Goal: Task Accomplishment & Management: Manage account settings

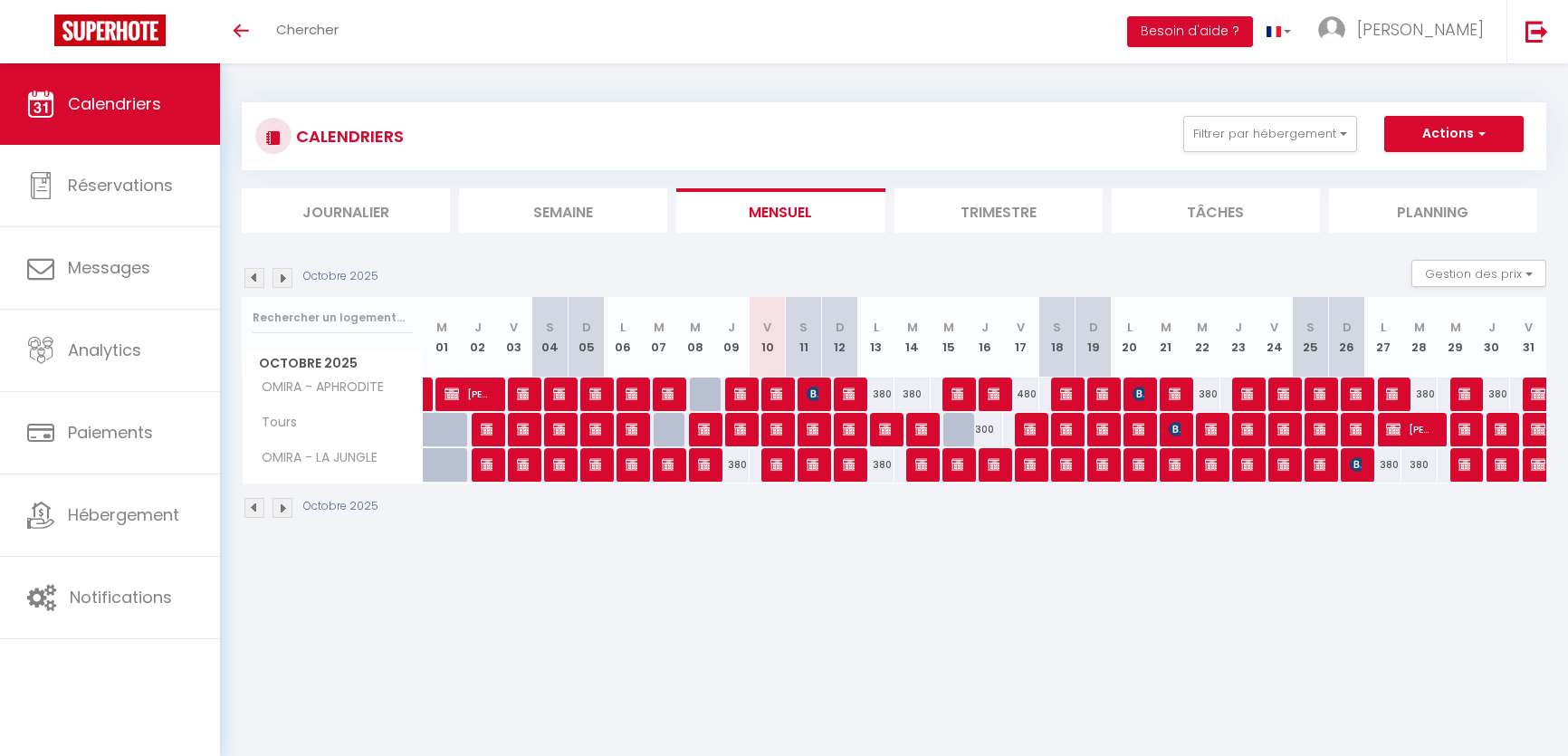
select select
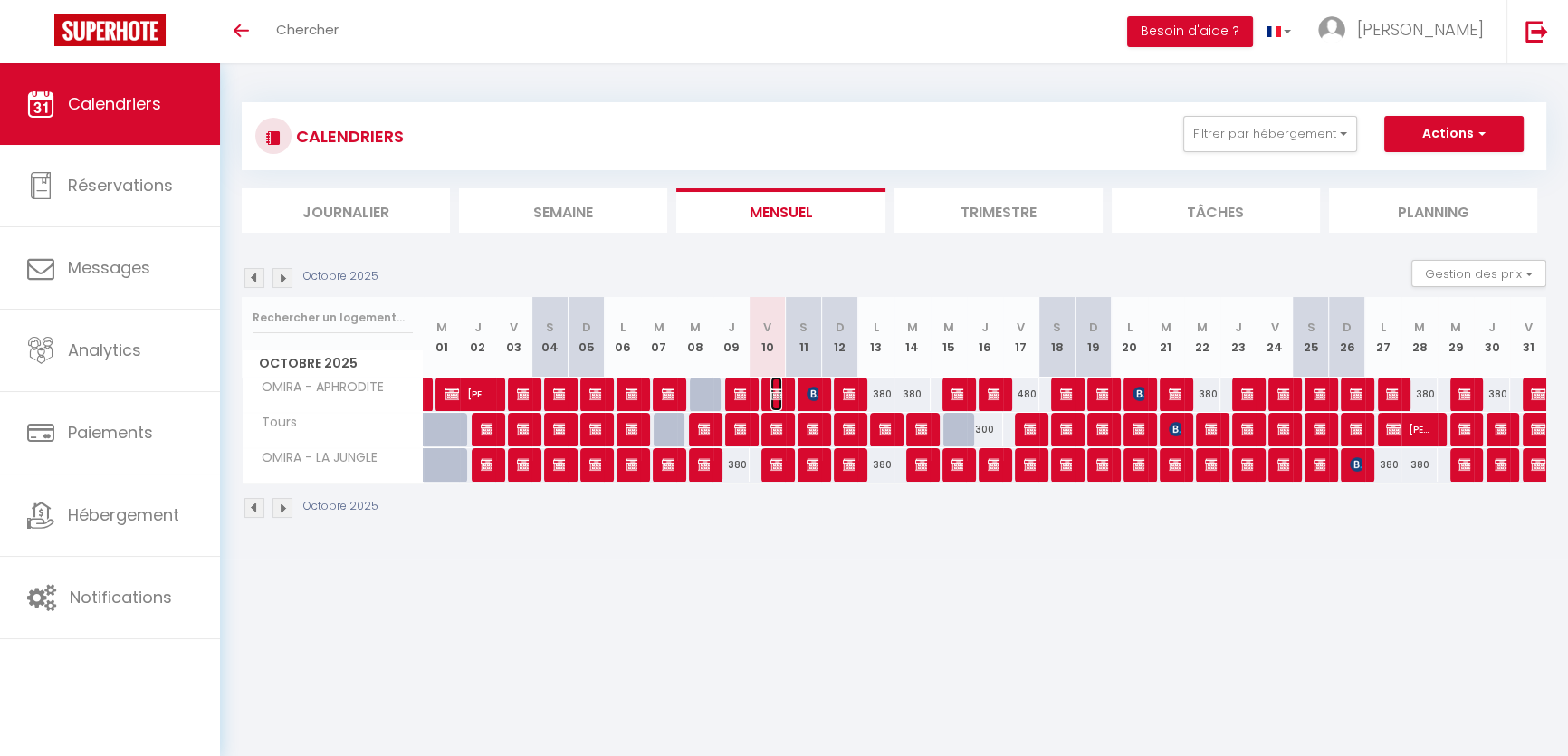
click at [776, 386] on img at bounding box center [777, 393] width 14 height 14
select select "OK"
select select "KO"
select select "0"
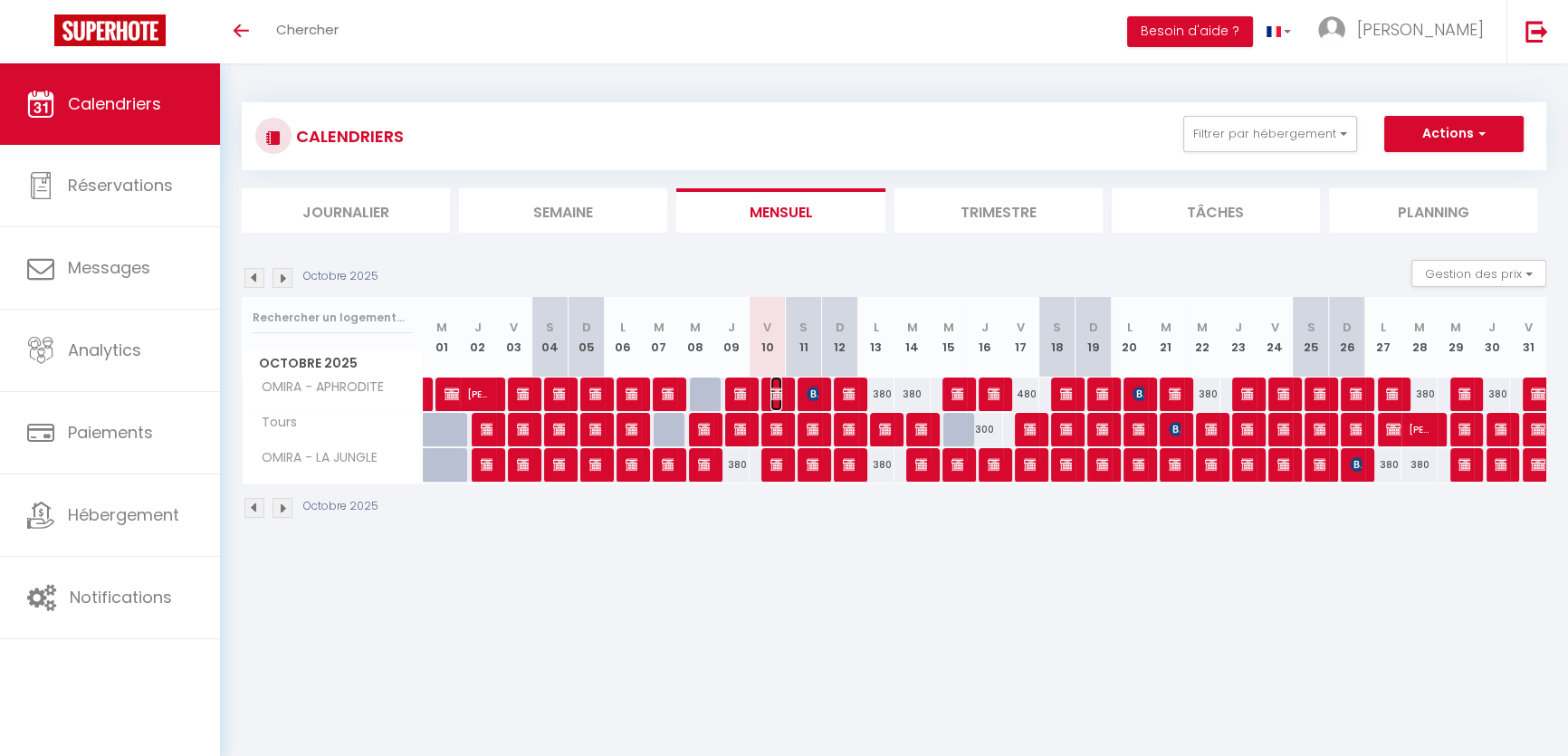
select select "1"
select select
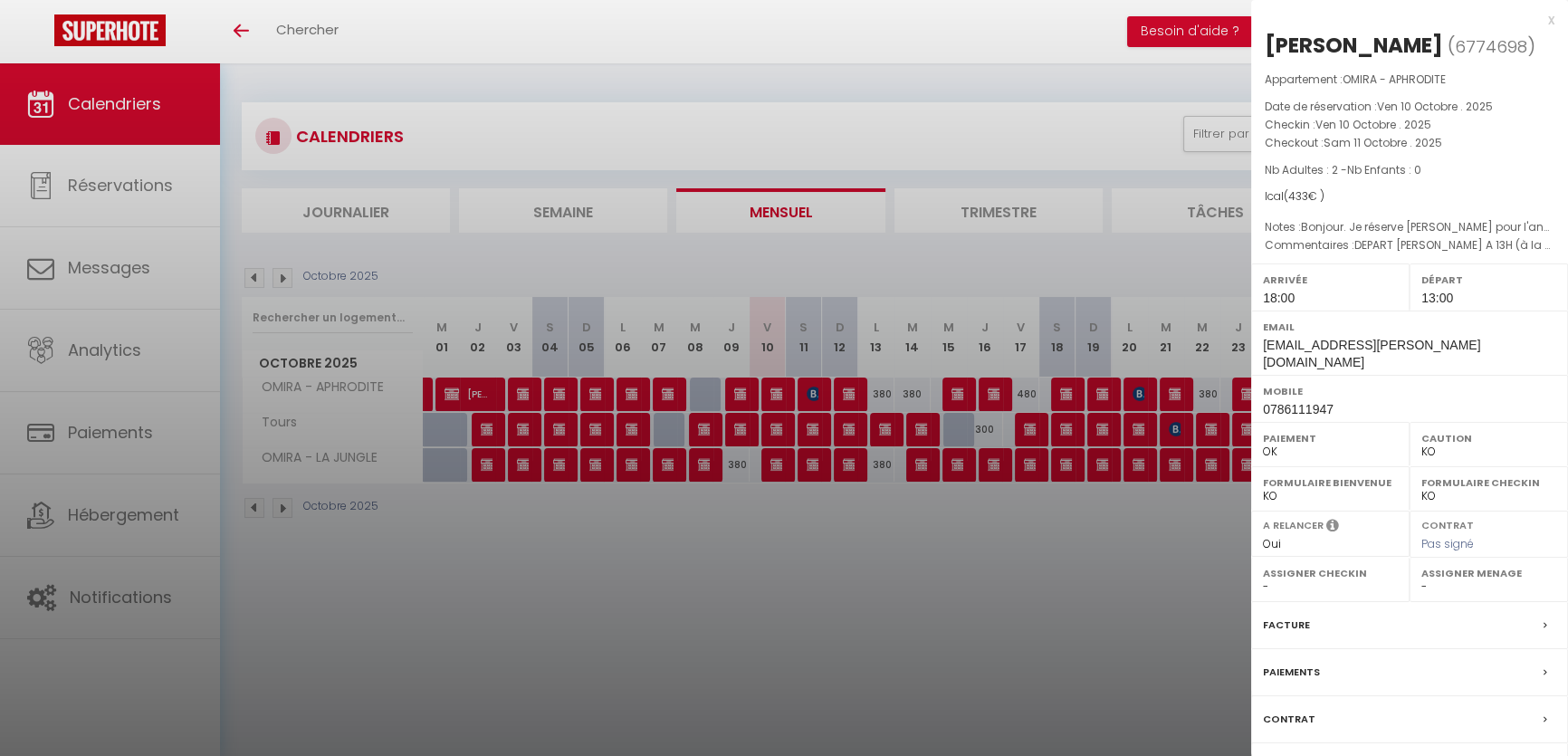
click at [776, 413] on div at bounding box center [784, 378] width 1568 height 756
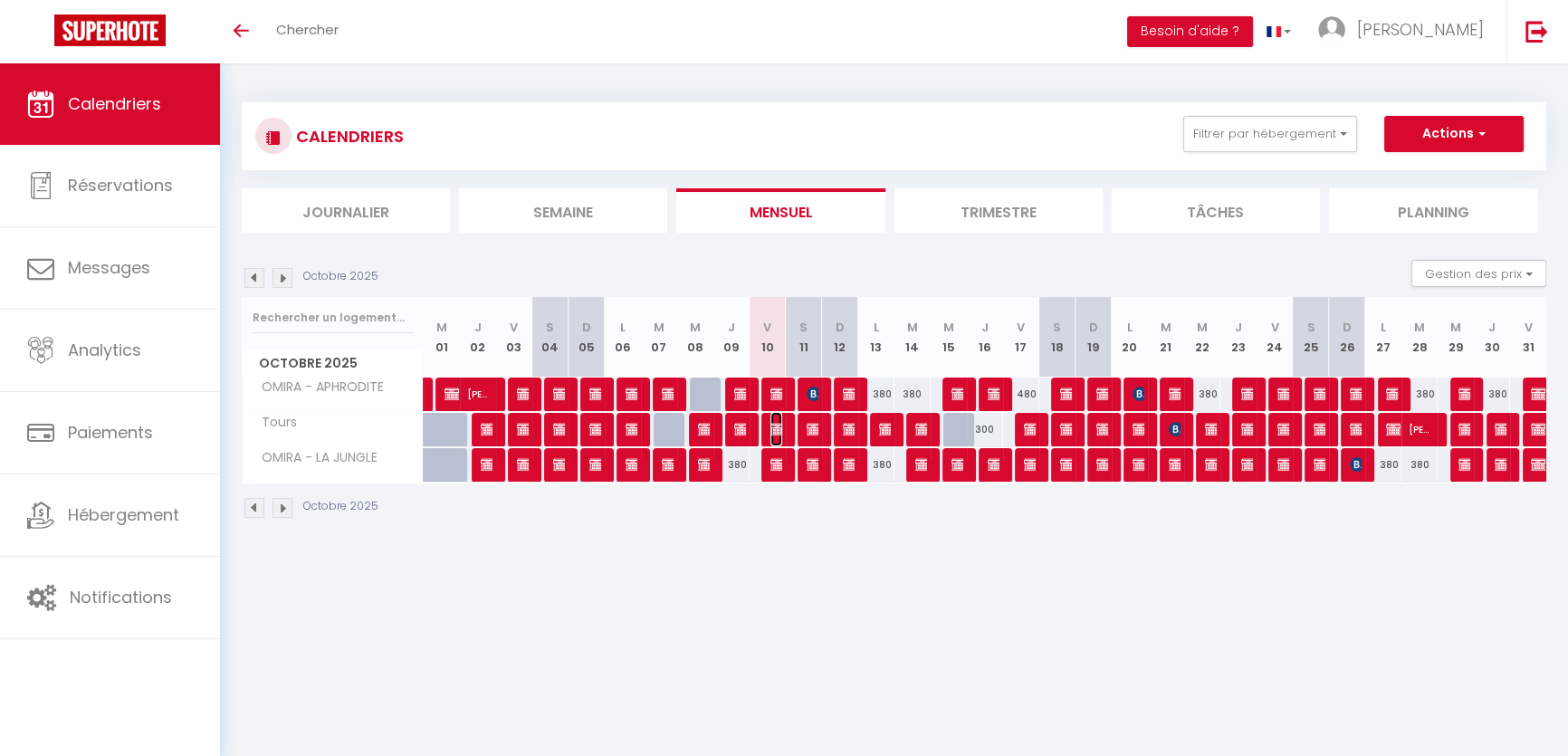
click at [777, 426] on img at bounding box center [777, 428] width 14 height 14
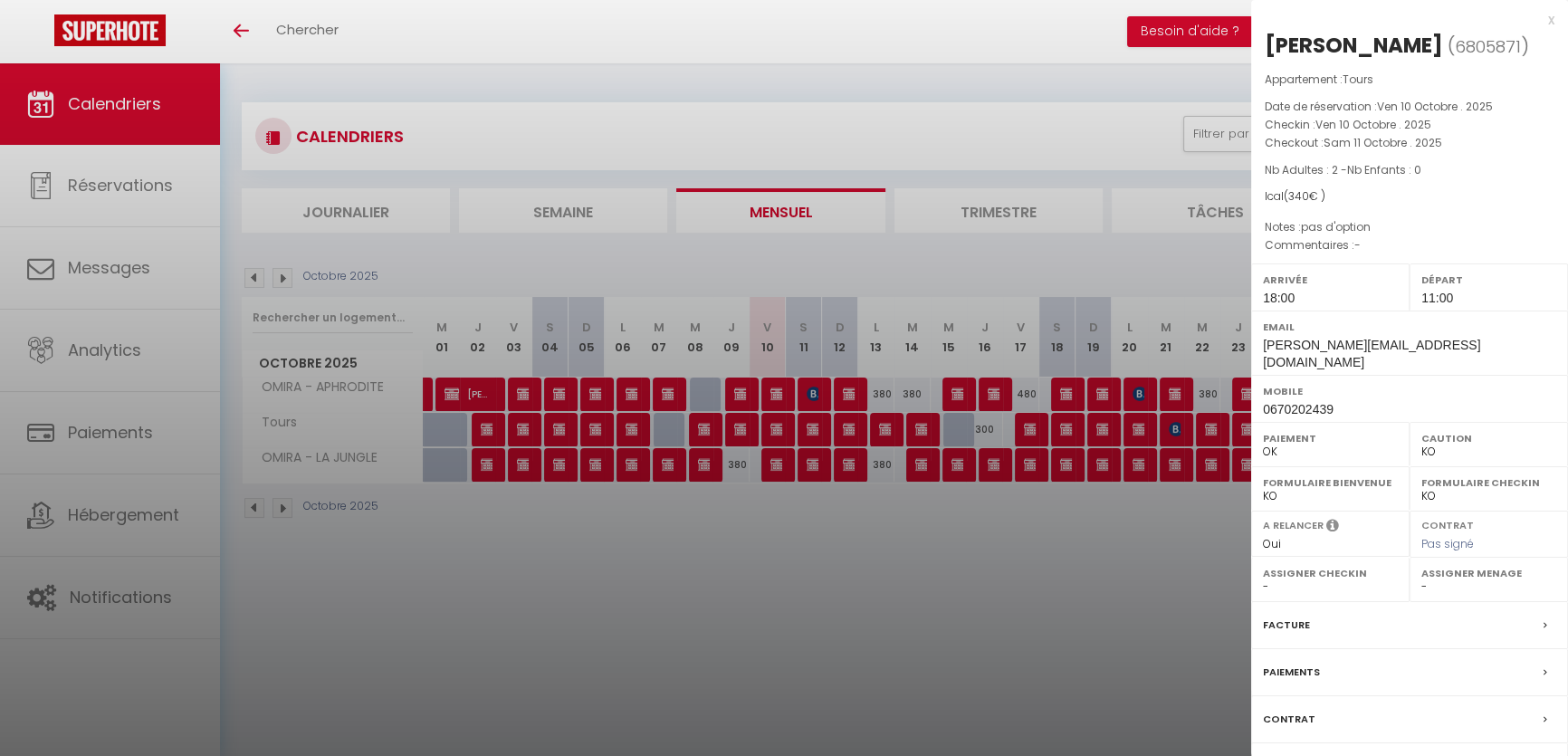
click at [783, 486] on div at bounding box center [784, 378] width 1568 height 756
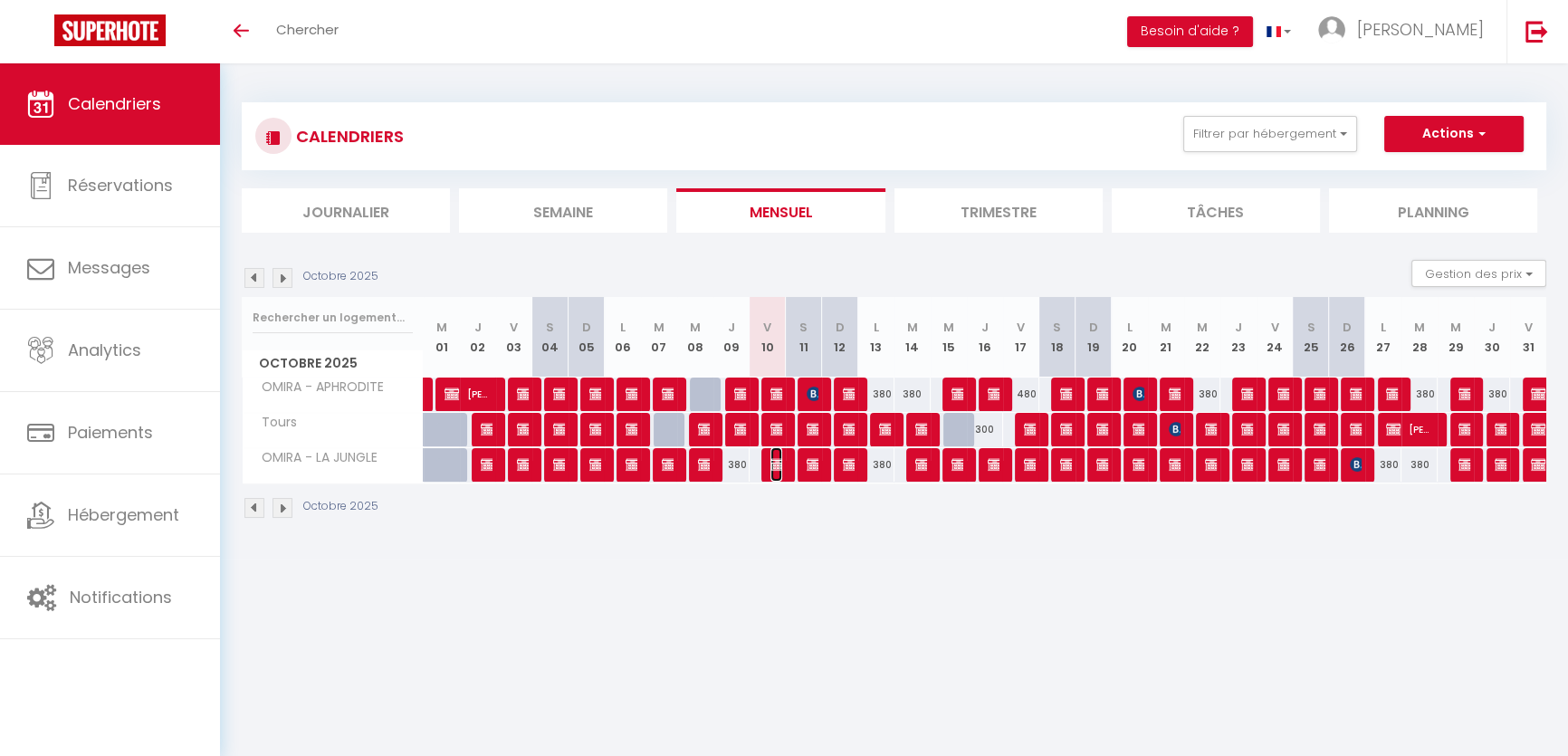
click at [778, 464] on img at bounding box center [777, 464] width 14 height 14
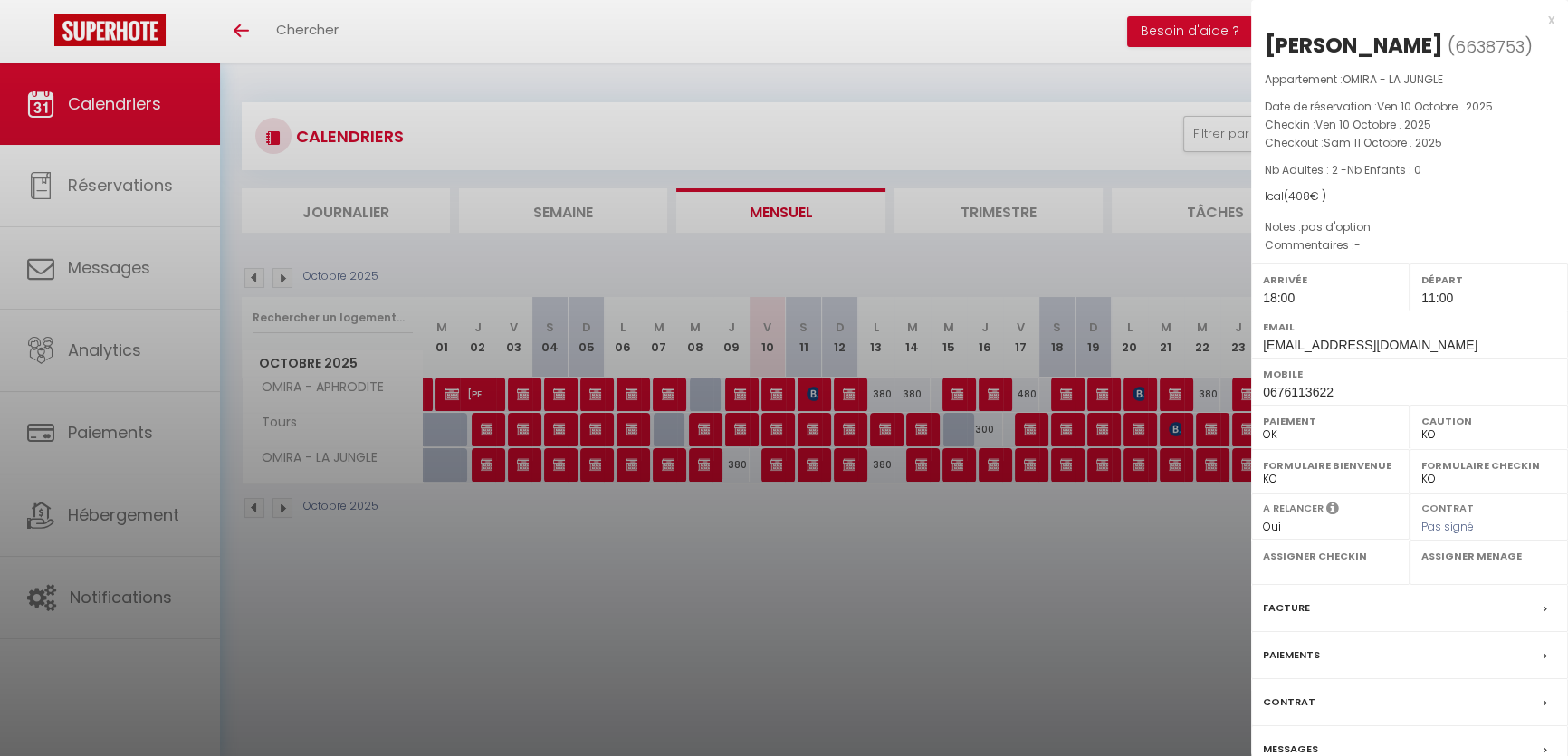
click at [825, 521] on div at bounding box center [784, 378] width 1568 height 756
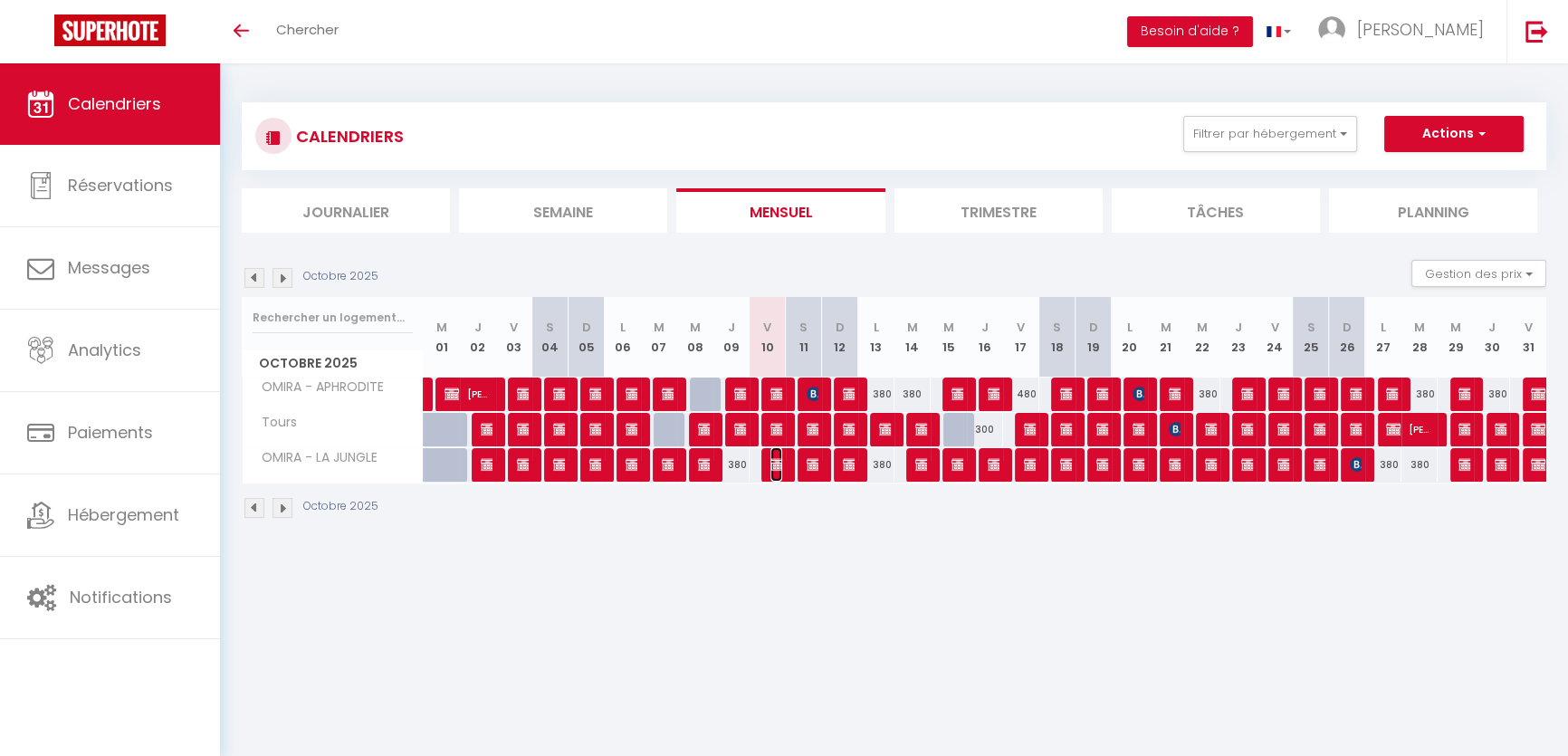
click at [771, 462] on img at bounding box center [777, 464] width 14 height 14
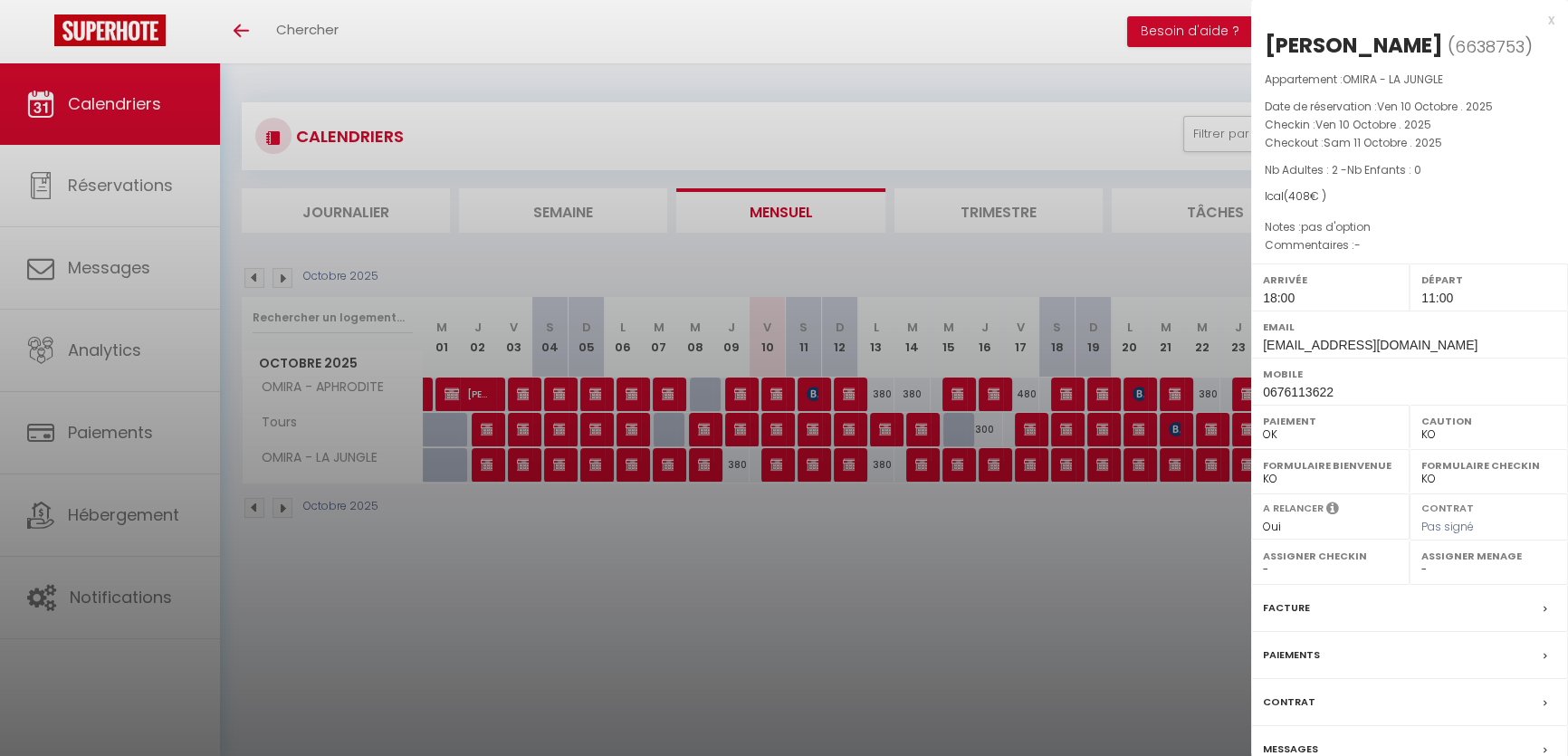
drag, startPoint x: 782, startPoint y: 594, endPoint x: 755, endPoint y: 531, distance: 68.5
click at [782, 594] on div at bounding box center [784, 378] width 1568 height 756
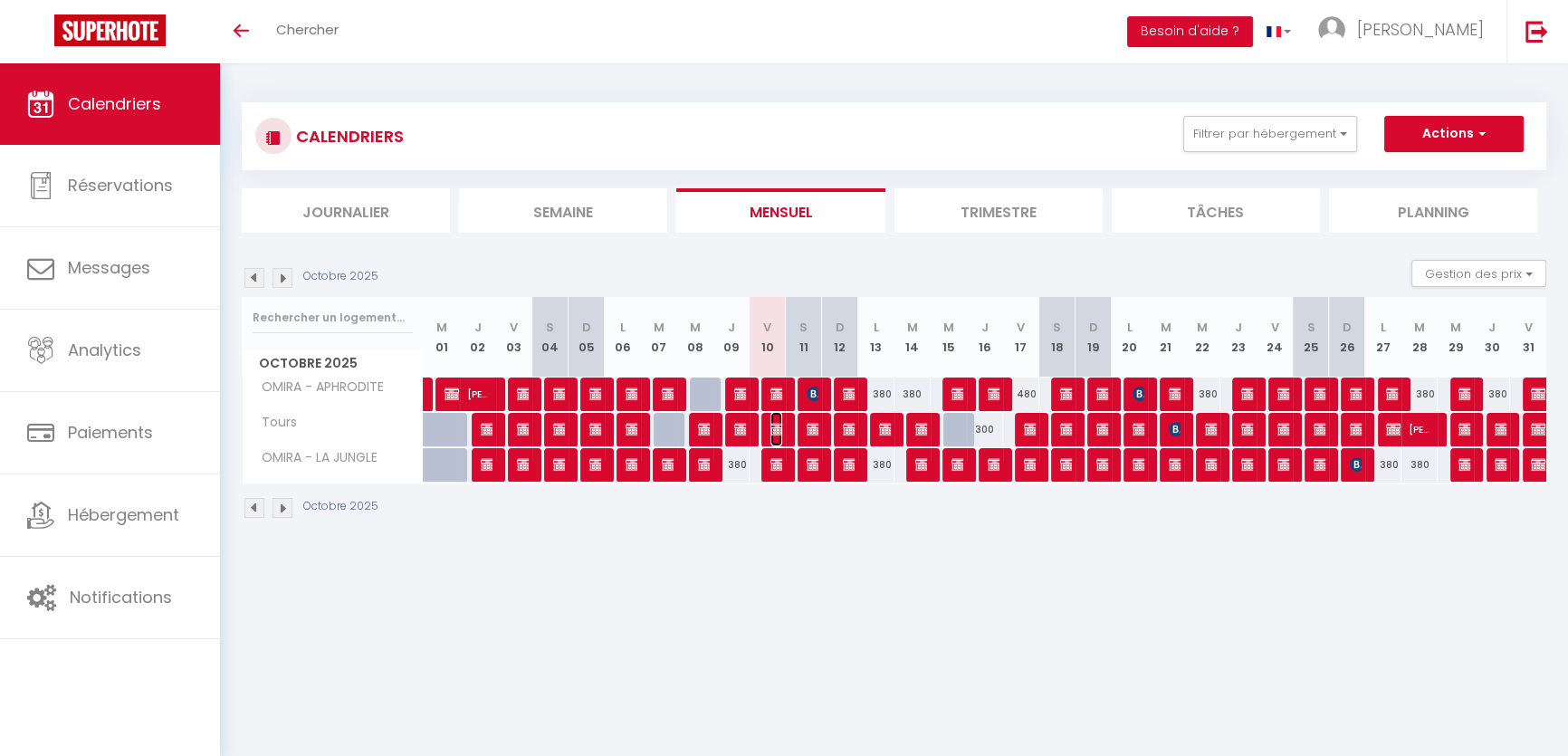
click at [777, 425] on img at bounding box center [777, 428] width 14 height 14
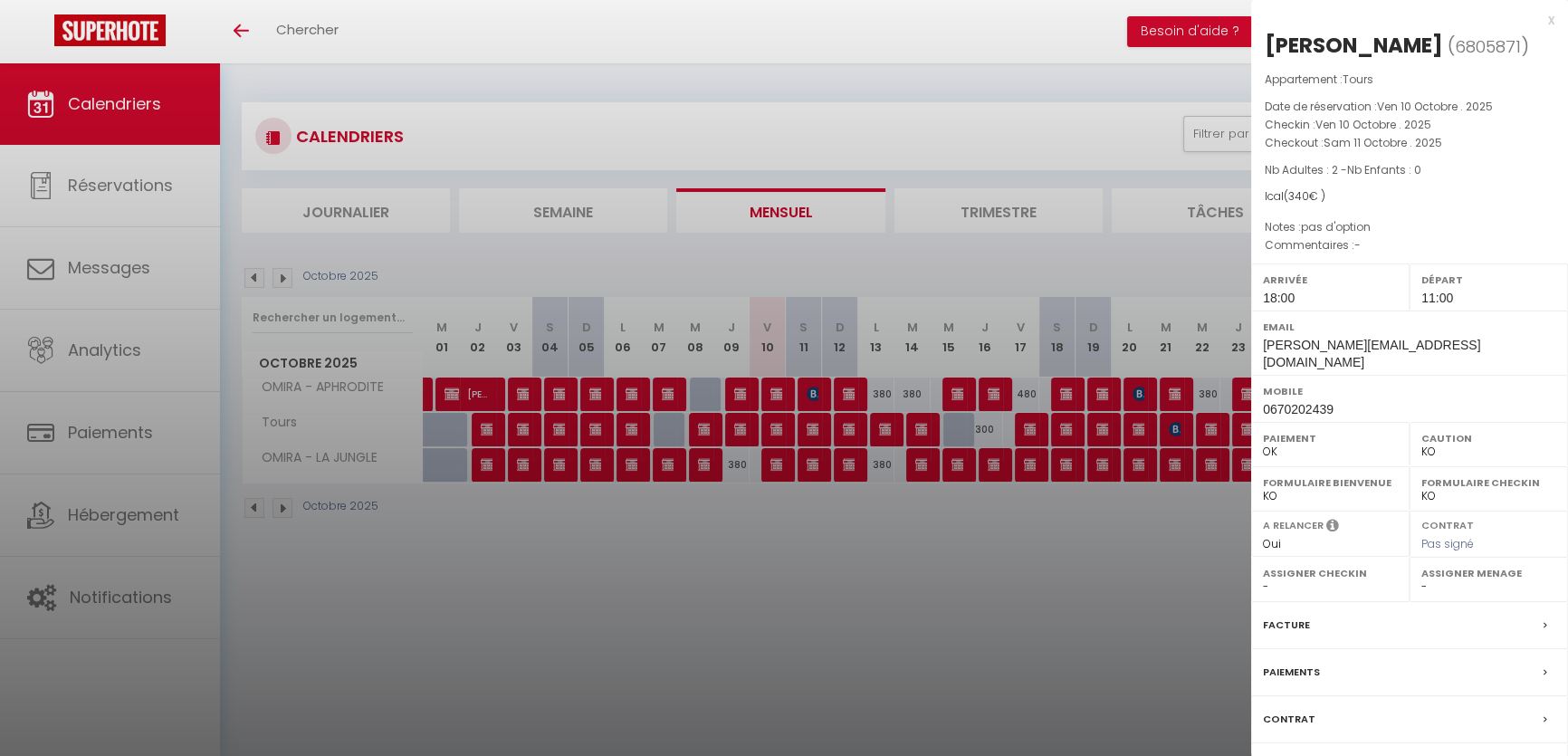
click at [881, 540] on div at bounding box center [784, 378] width 1568 height 756
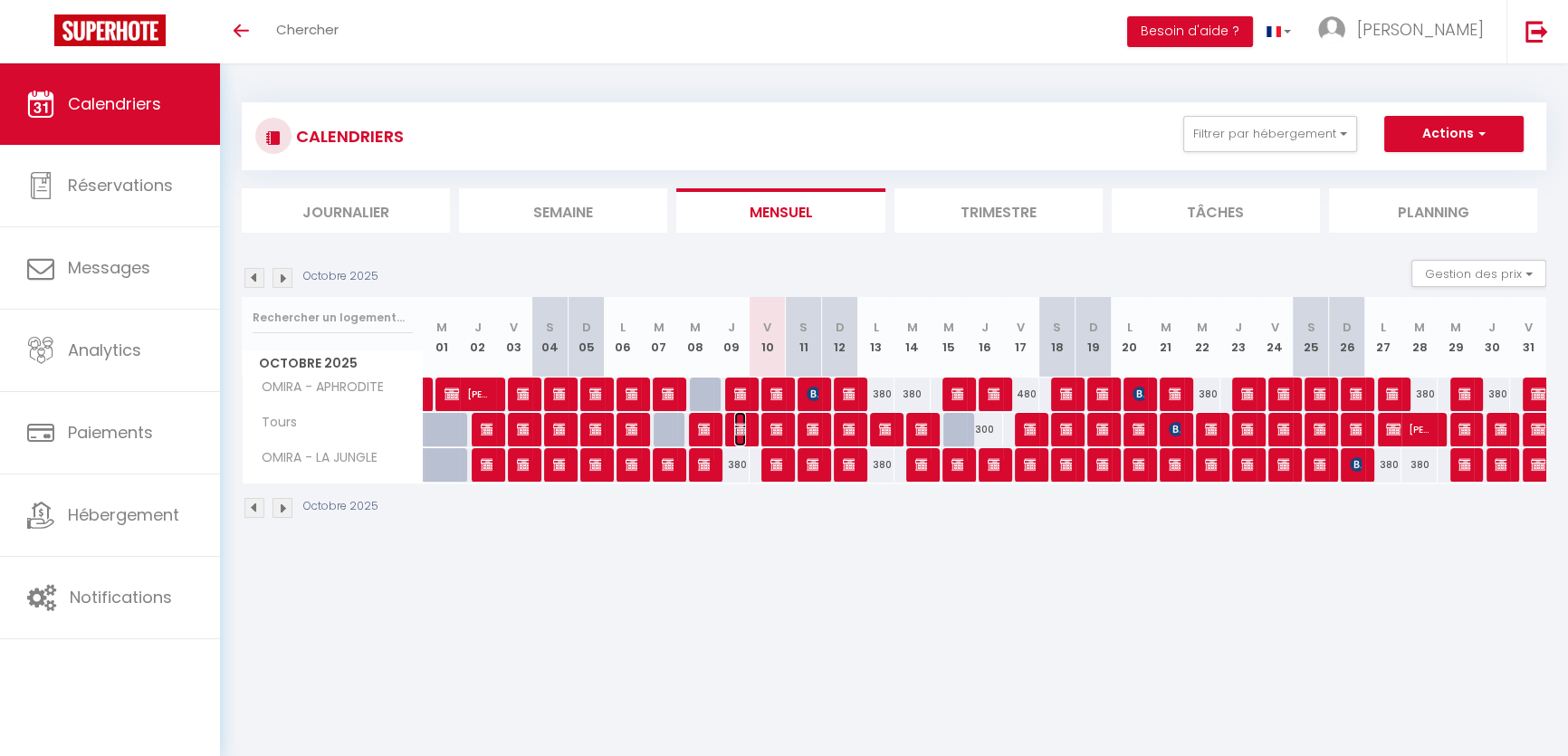
click at [737, 424] on img at bounding box center [741, 428] width 14 height 14
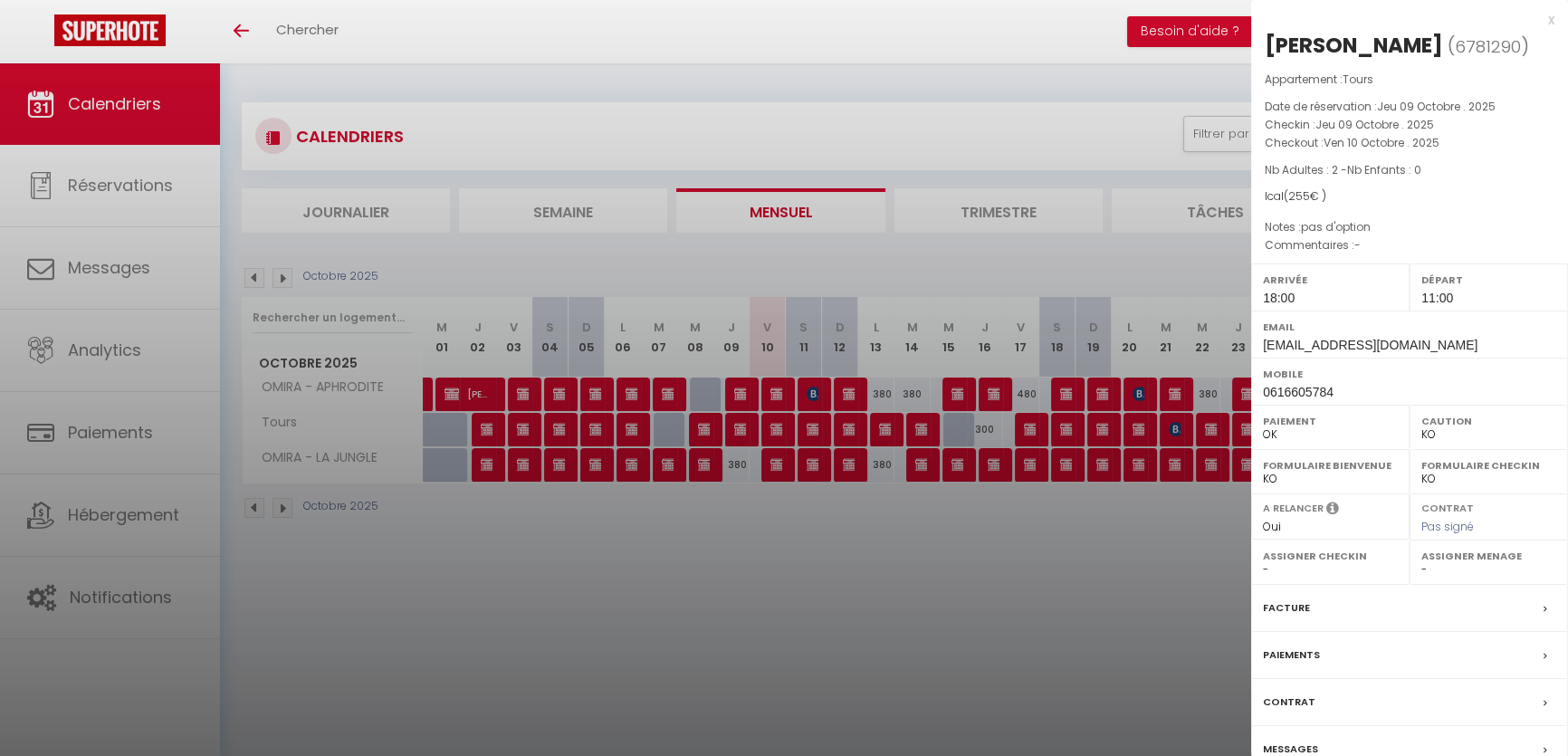
click at [778, 421] on div at bounding box center [784, 378] width 1568 height 756
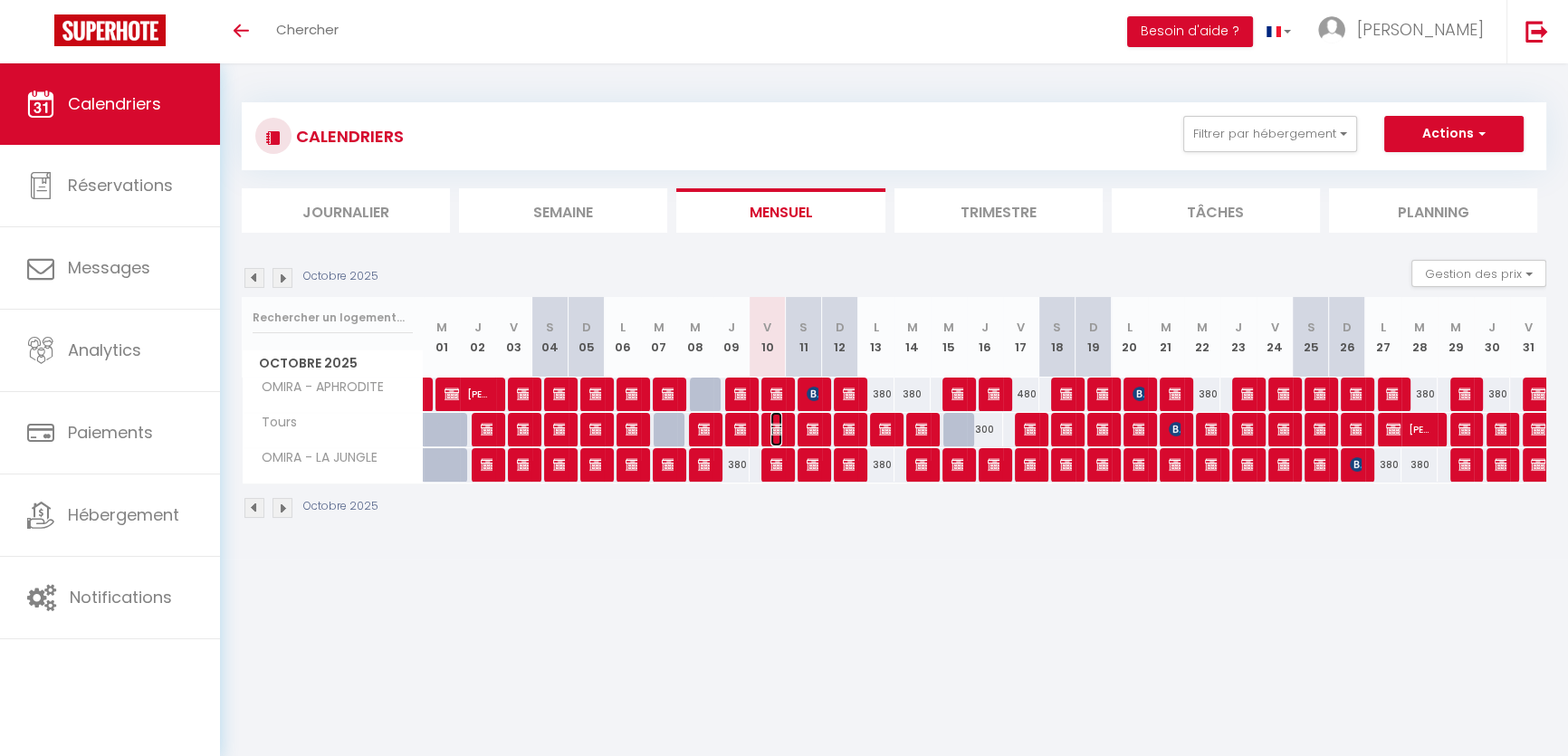
click at [774, 428] on img at bounding box center [777, 428] width 14 height 14
